Goal: Navigation & Orientation: Find specific page/section

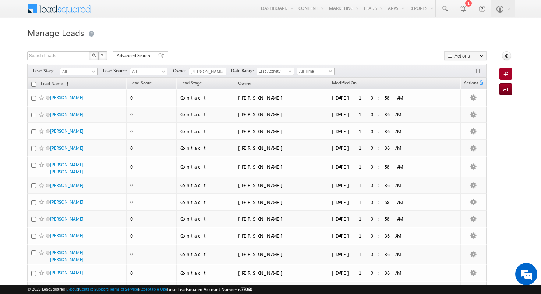
click at [80, 8] on span at bounding box center [64, 7] width 53 height 13
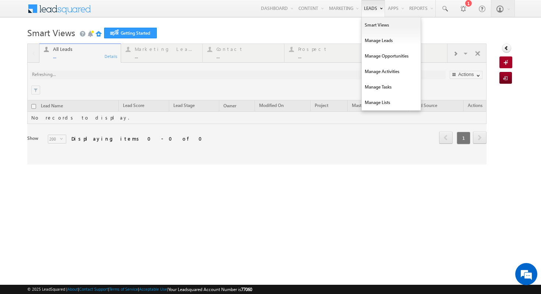
click at [368, 9] on link "Leads" at bounding box center [374, 8] width 24 height 17
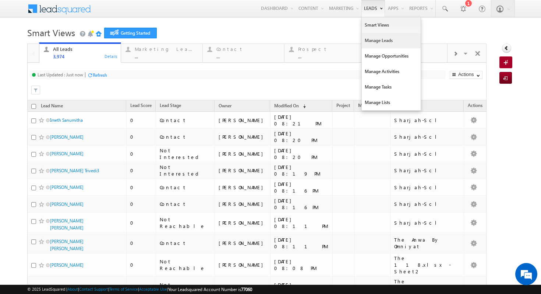
click at [372, 45] on link "Manage Leads" at bounding box center [391, 40] width 59 height 15
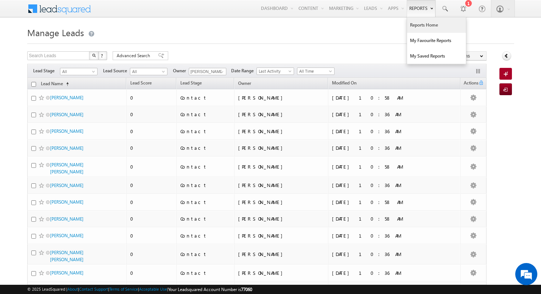
click at [427, 27] on link "Reports Home" at bounding box center [436, 24] width 59 height 15
